Goal: Task Accomplishment & Management: Manage account settings

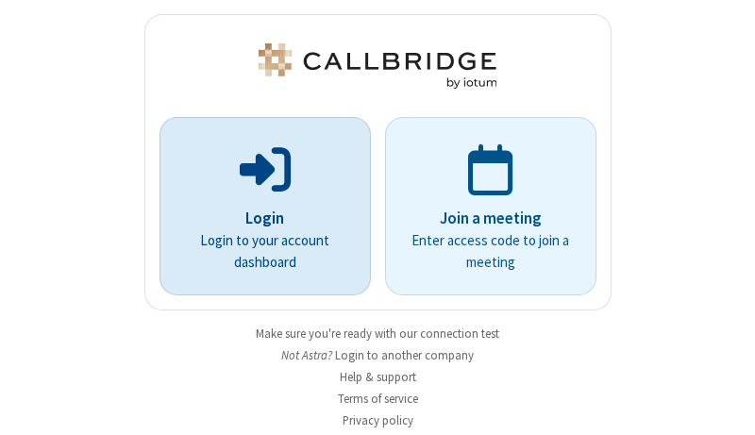
click at [258, 218] on p "Login" at bounding box center [265, 219] width 159 height 25
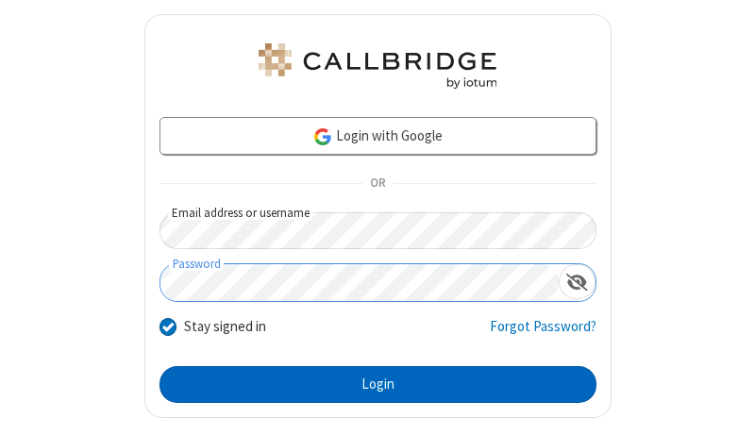
click at [370, 384] on button "Login" at bounding box center [378, 385] width 437 height 38
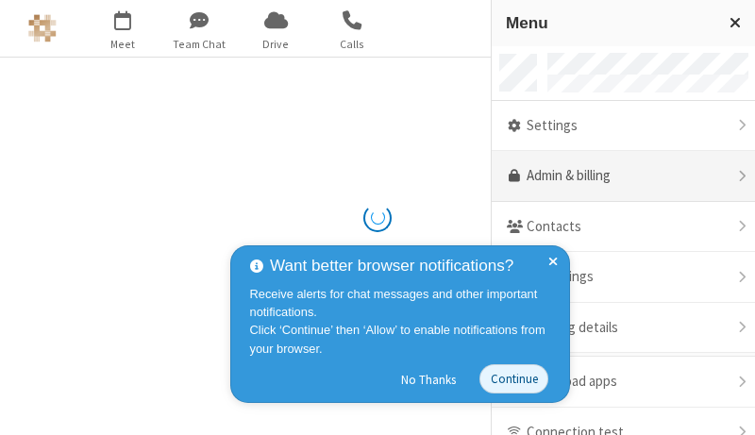
click at [616, 177] on link "Admin & billing" at bounding box center [623, 176] width 263 height 51
